Goal: Register for event/course

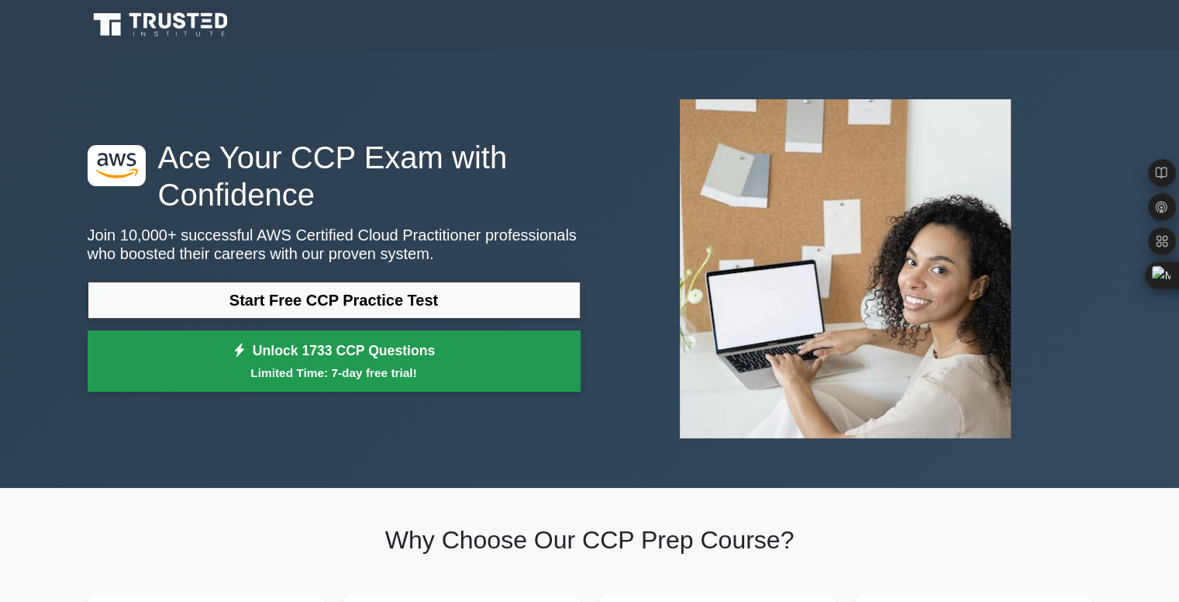
click at [491, 353] on link "Unlock 1733 CCP Questions Limited Time: 7-day free trial!" at bounding box center [334, 361] width 493 height 62
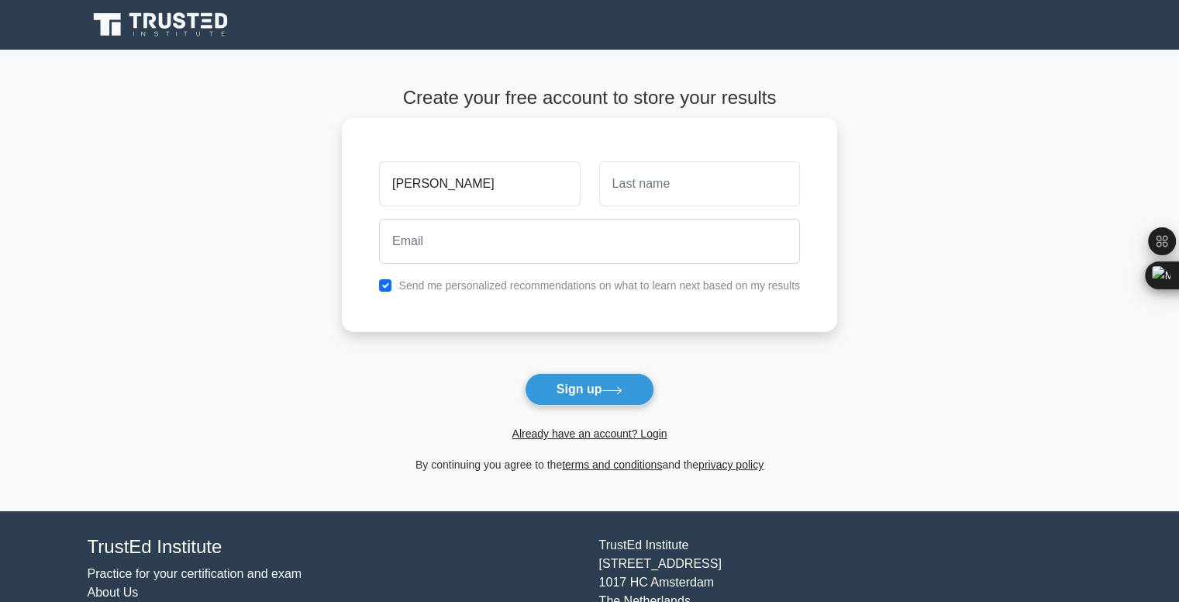
type input "Hari Prasath"
click at [661, 198] on input "s" at bounding box center [699, 183] width 201 height 45
type input "S"
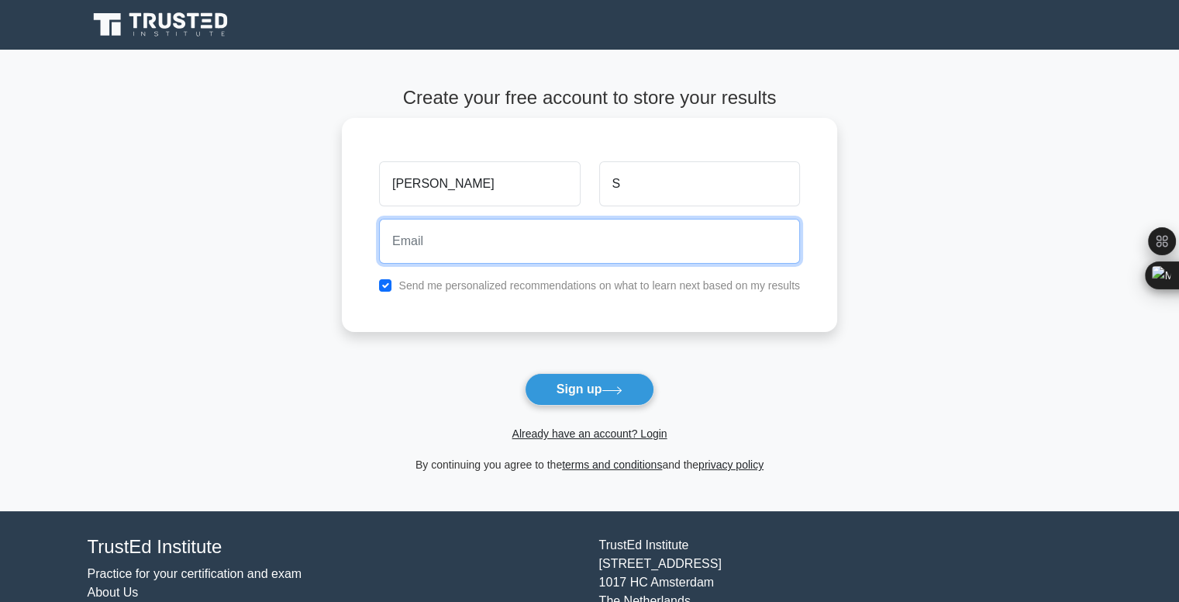
click at [608, 242] on input "email" at bounding box center [589, 241] width 421 height 45
type input "prasath123149@gmail.com"
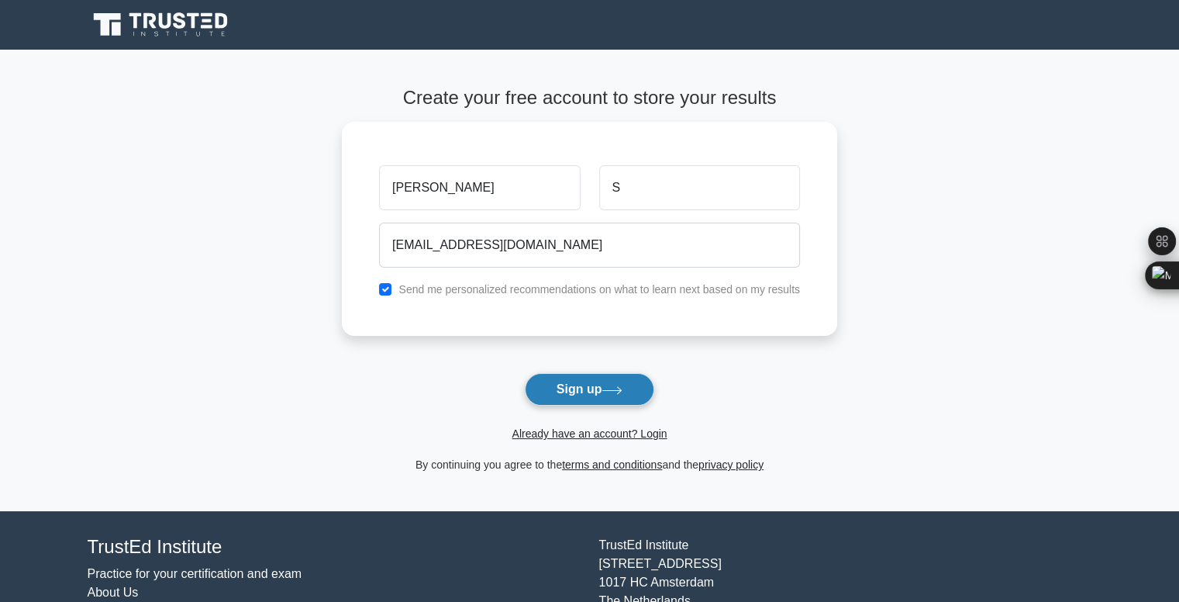
click at [602, 399] on button "Sign up" at bounding box center [590, 389] width 130 height 33
